Goal: Obtain resource: Obtain resource

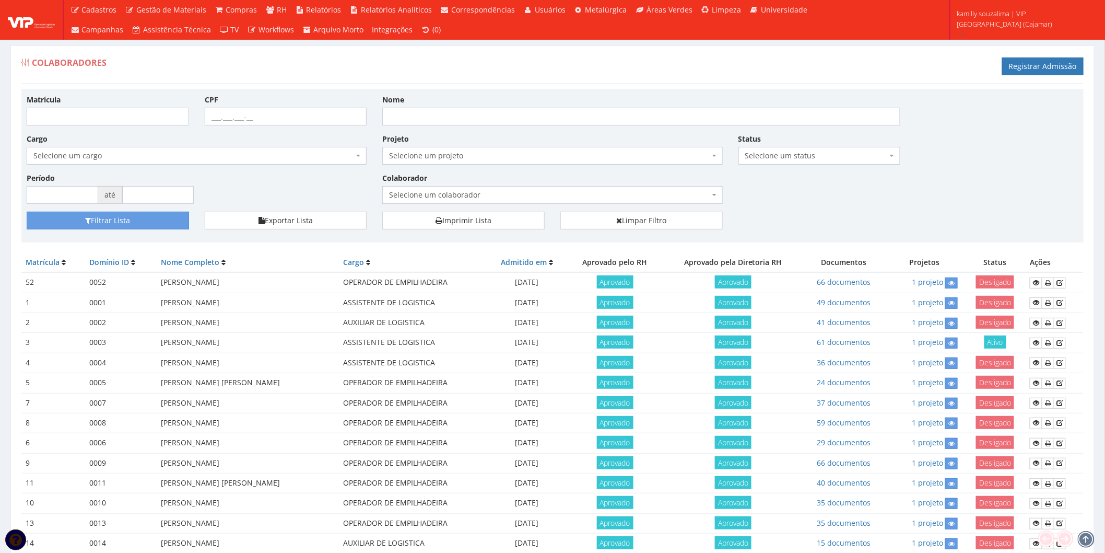
click at [545, 194] on span "Selecione um colaborador" at bounding box center [549, 195] width 320 height 10
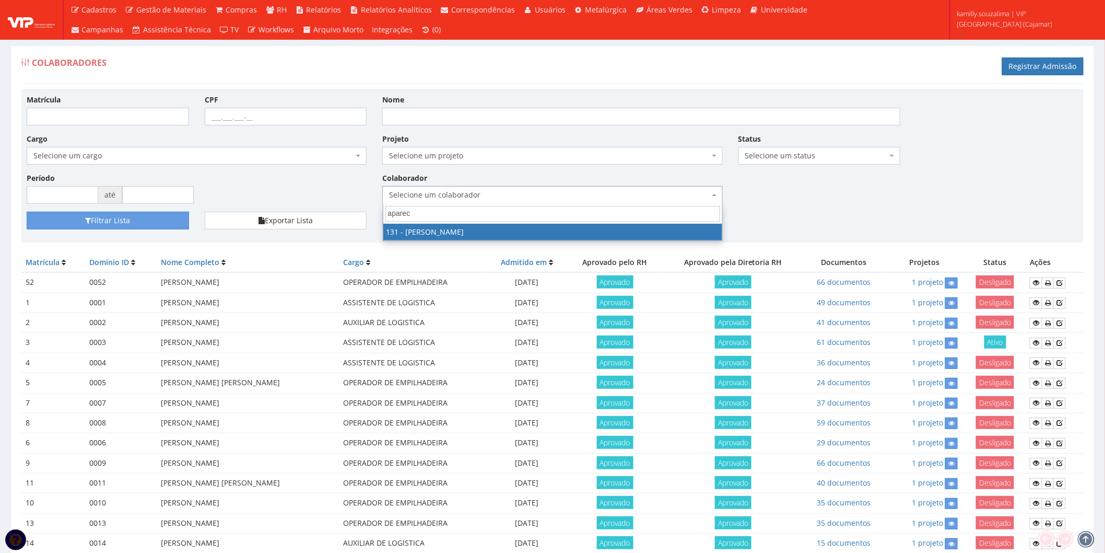
type input "aparec"
drag, startPoint x: 533, startPoint y: 226, endPoint x: 300, endPoint y: 228, distance: 233.0
select select "3881"
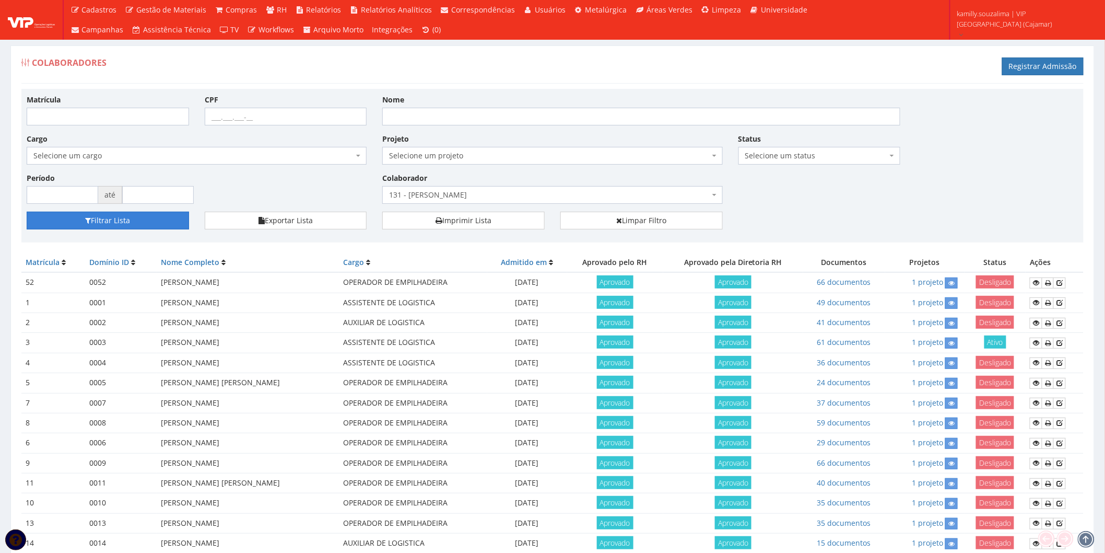
click at [124, 217] on button "Filtrar Lista" at bounding box center [108, 221] width 162 height 18
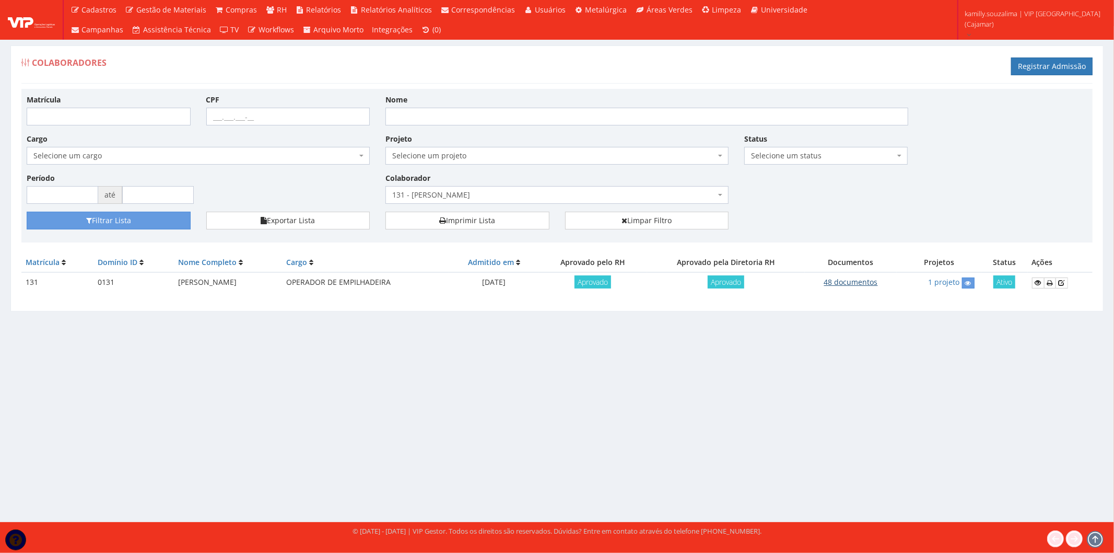
click at [855, 282] on link "48 documentos" at bounding box center [851, 282] width 54 height 10
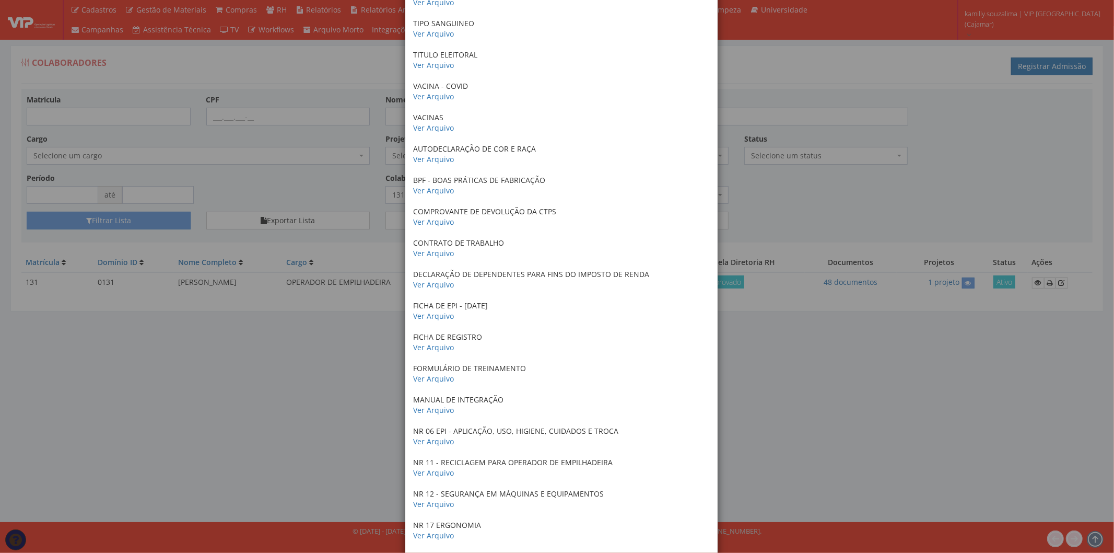
scroll to position [580, 0]
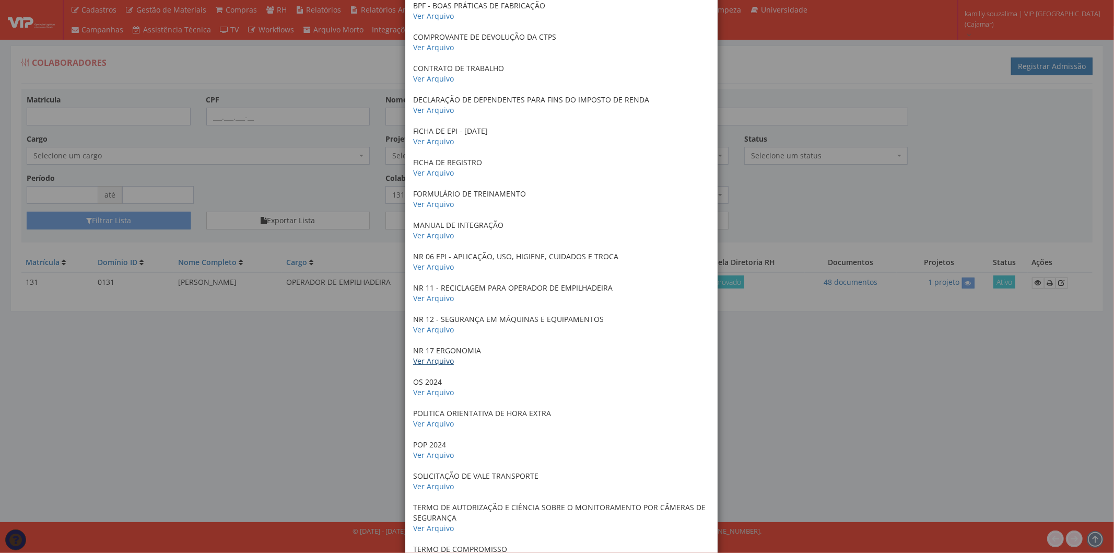
click at [432, 359] on link "Ver Arquivo" at bounding box center [433, 361] width 41 height 10
click at [395, 225] on div "× Documentos / Colaborador: 131 - APARECIDO VIEIRA JUNIOR ANTECEDENTES CRIMINAI…" at bounding box center [557, 276] width 1114 height 553
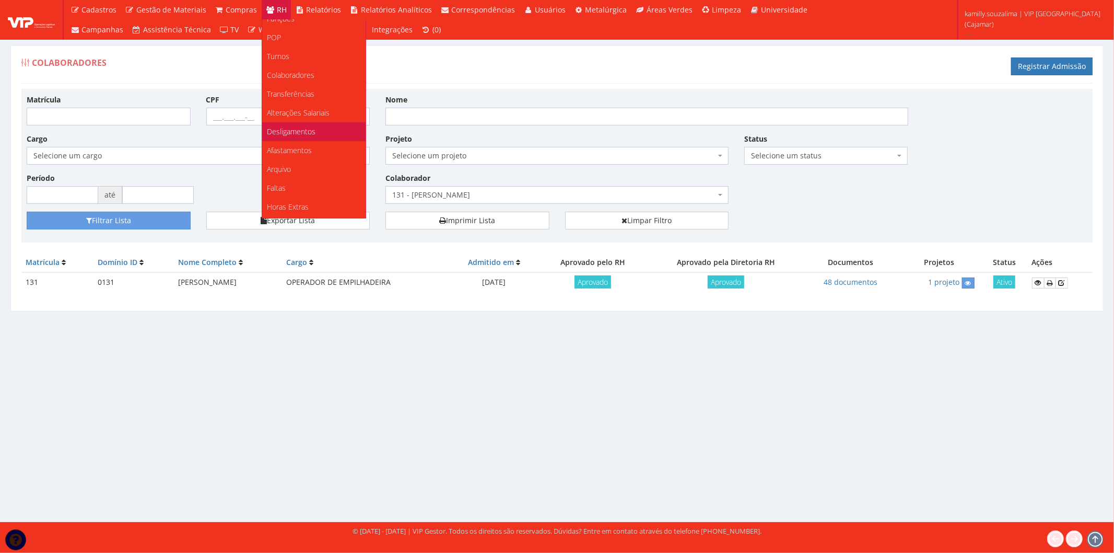
scroll to position [58, 0]
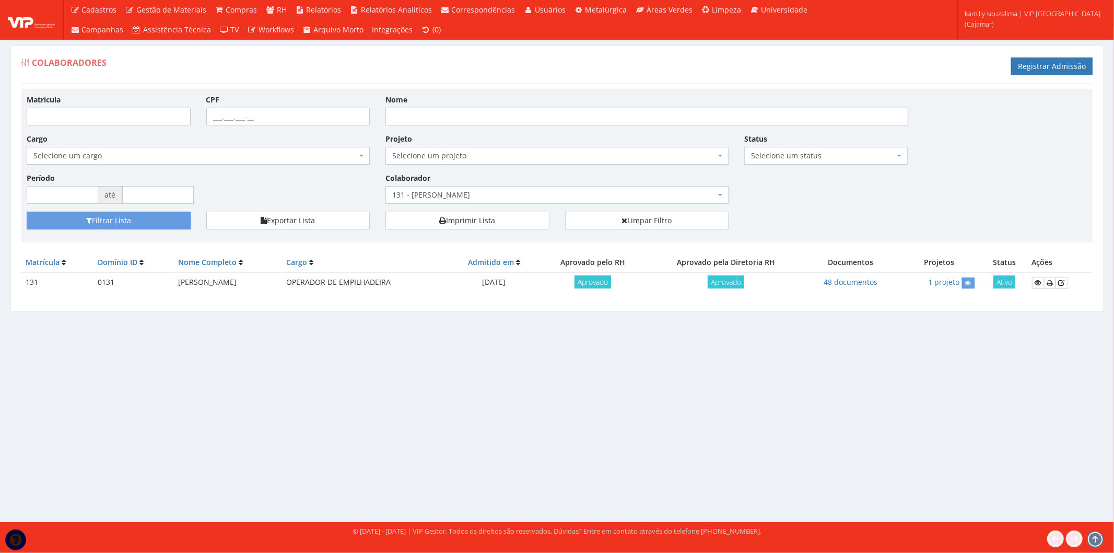
click at [865, 189] on div "Matrícula CPF Nome Cargo Selecione um cargo G1046 D0029 - 4110-05 - AGENTE DE A…" at bounding box center [557, 153] width 1077 height 118
